Goal: Find specific page/section: Find specific page/section

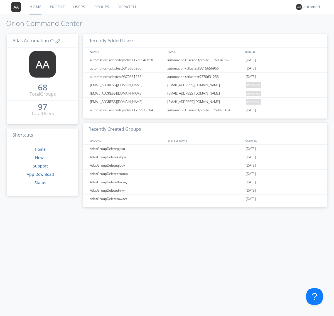
click at [126, 7] on link "Dispatch" at bounding box center [126, 7] width 27 height 14
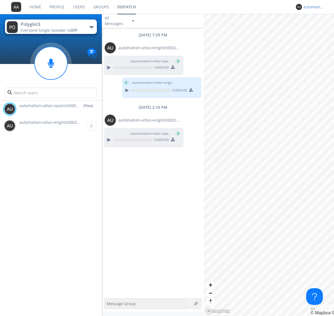
click at [312, 7] on div "automation+atlas+spanish0002+org2" at bounding box center [313, 7] width 21 height 6
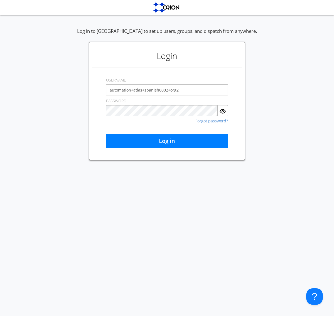
type input "automation+atlas+spanish0002+org2"
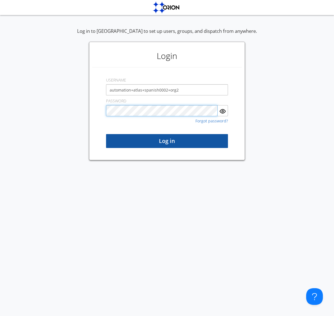
click at [167, 141] on button "Log in" at bounding box center [167, 141] width 122 height 14
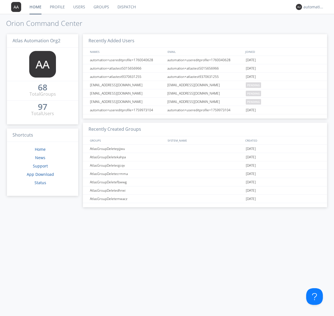
click at [126, 7] on link "Dispatch" at bounding box center [126, 7] width 27 height 14
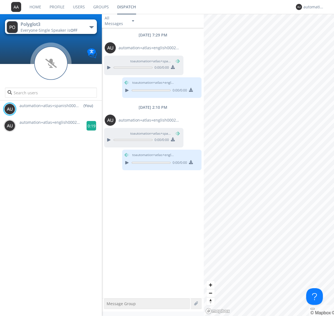
click at [89, 126] on g at bounding box center [91, 126] width 10 height 10
